Goal: Check status: Check status

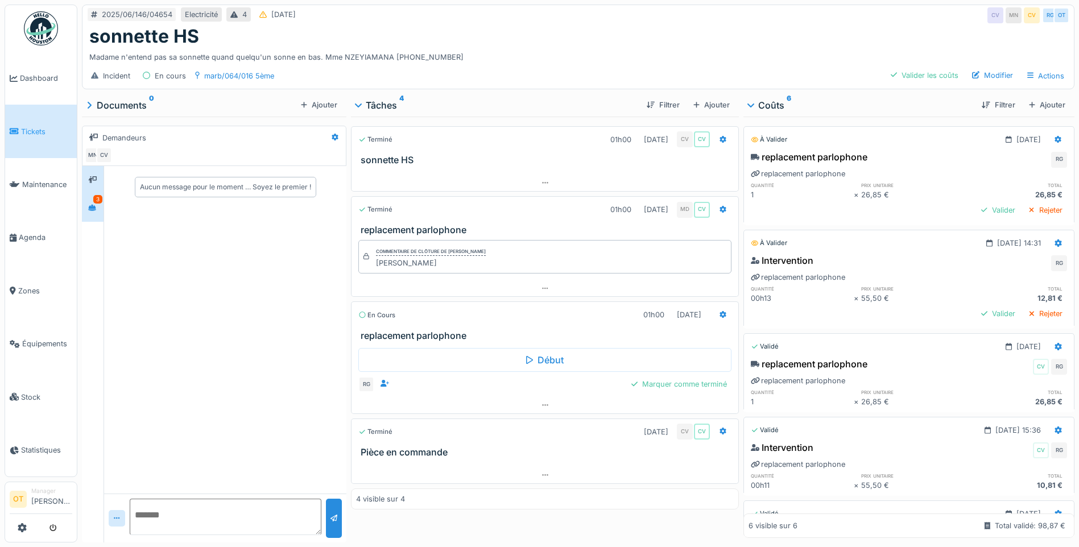
click at [103, 205] on div "3" at bounding box center [93, 208] width 22 height 28
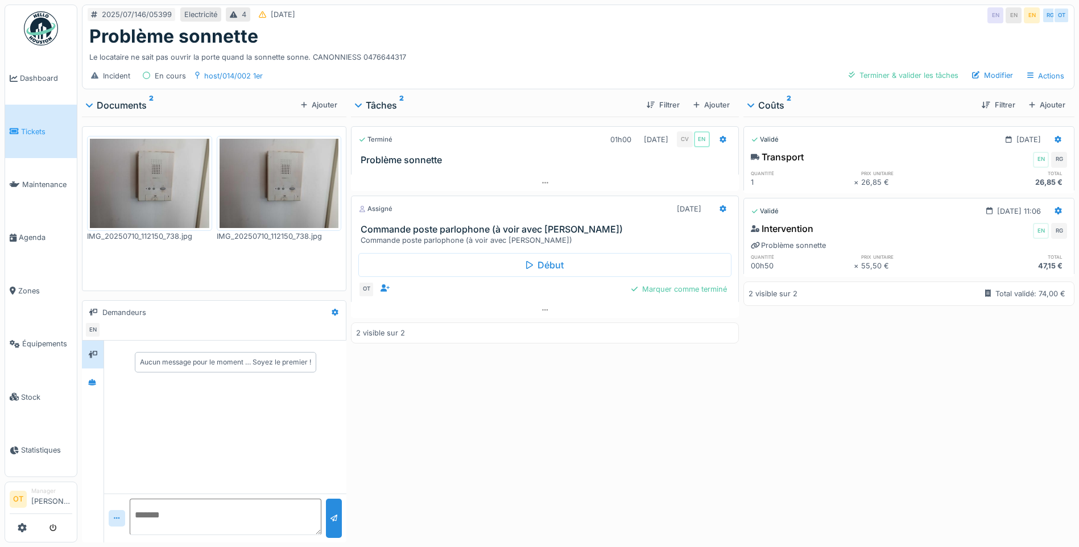
click at [181, 196] on img at bounding box center [149, 183] width 119 height 89
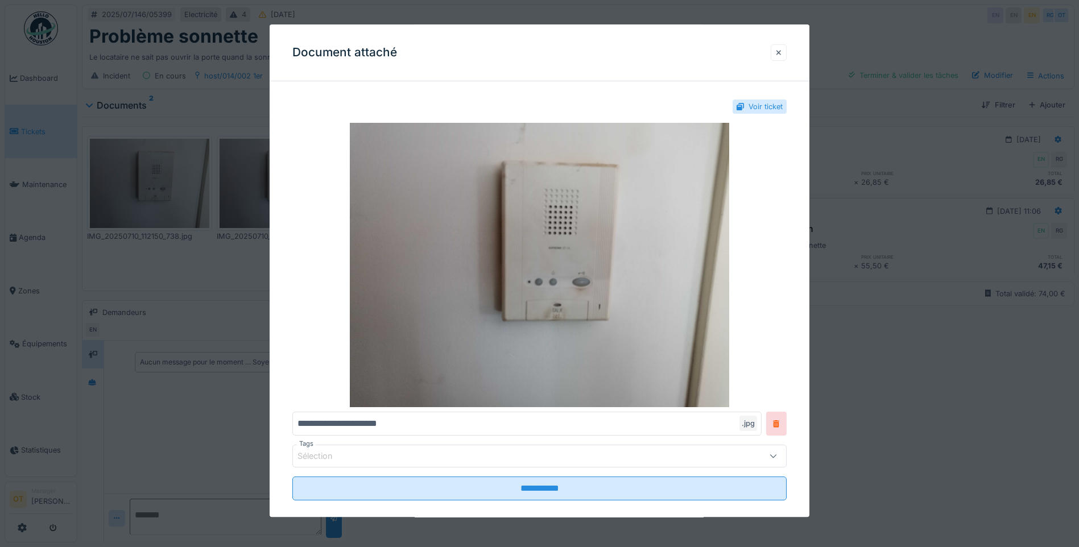
click at [787, 56] on div at bounding box center [779, 52] width 16 height 16
